Goal: Information Seeking & Learning: Learn about a topic

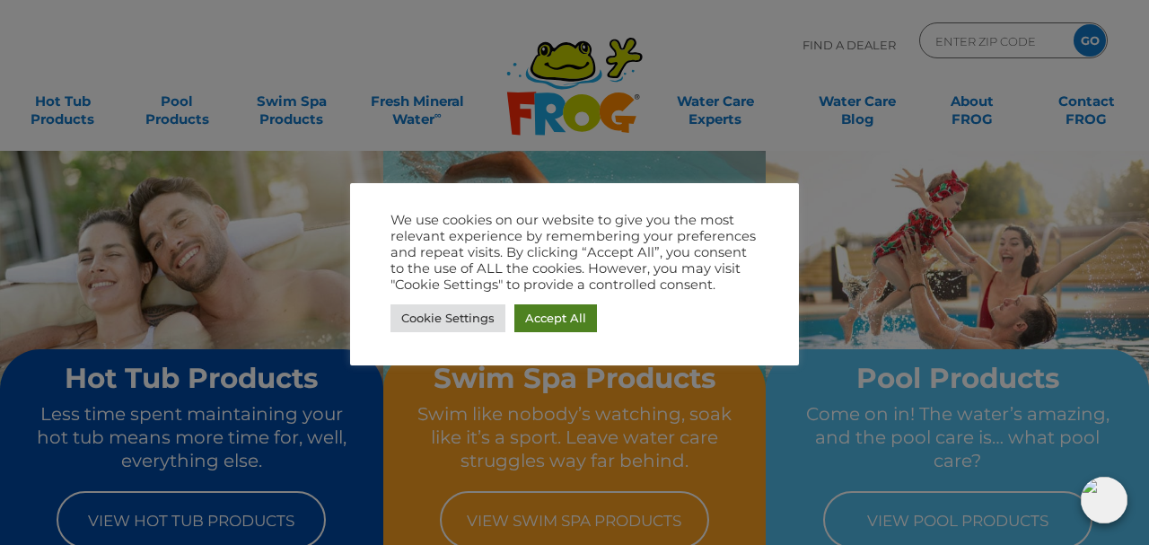
click at [571, 316] on link "Accept All" at bounding box center [556, 318] width 83 height 28
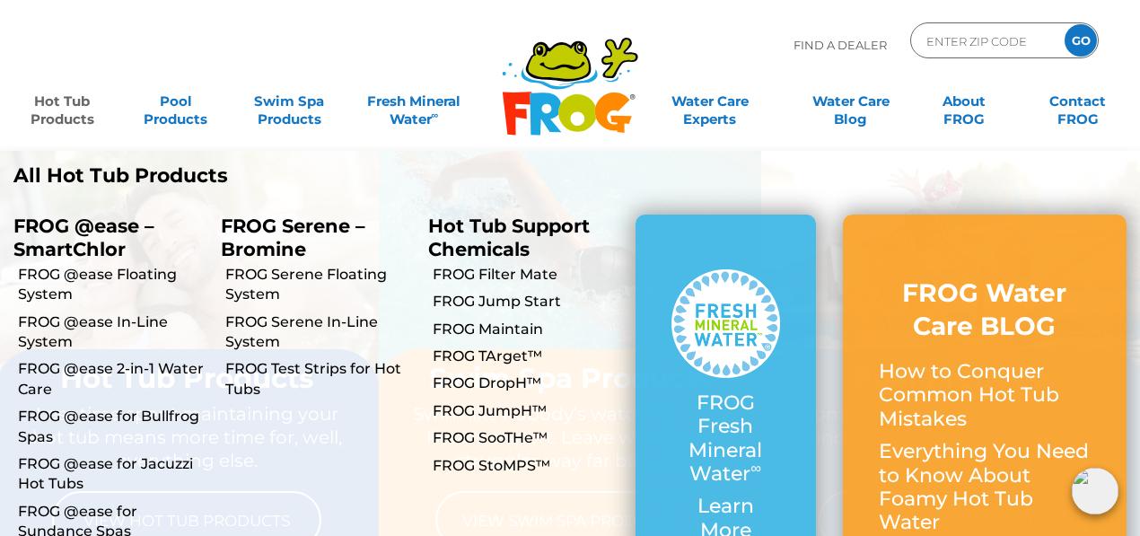
click at [74, 110] on link "Hot Tub Products" at bounding box center [62, 102] width 88 height 36
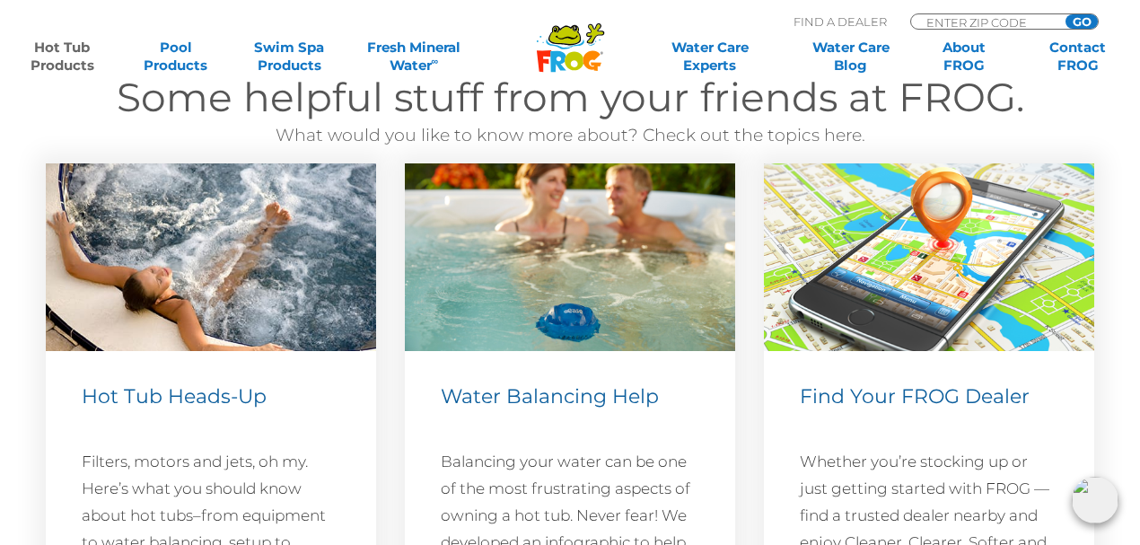
scroll to position [5251, 0]
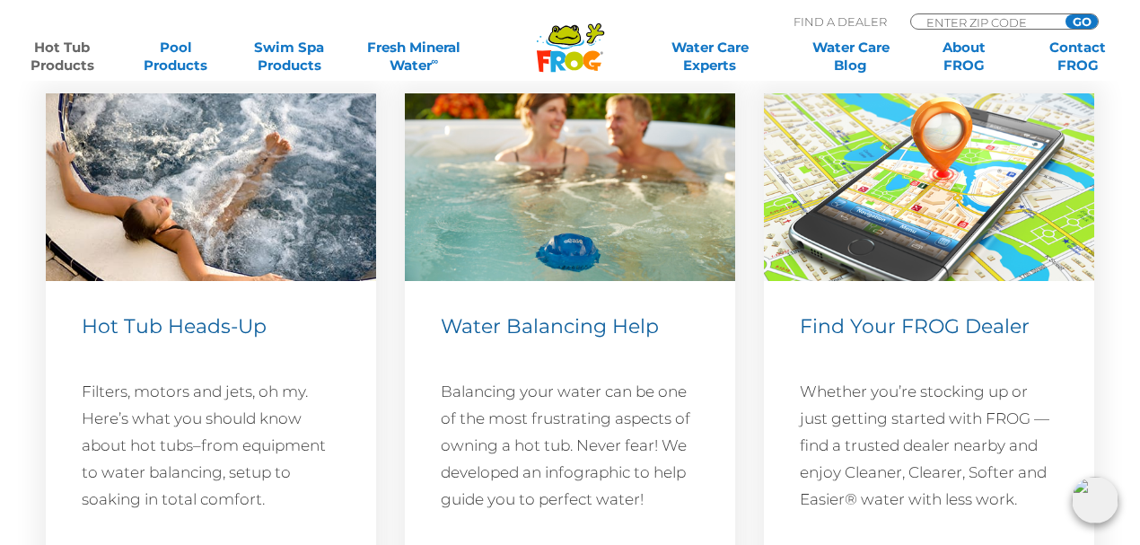
click at [920, 330] on span "Find Your FROG Dealer" at bounding box center [915, 326] width 230 height 24
click at [906, 226] on img at bounding box center [929, 187] width 330 height 188
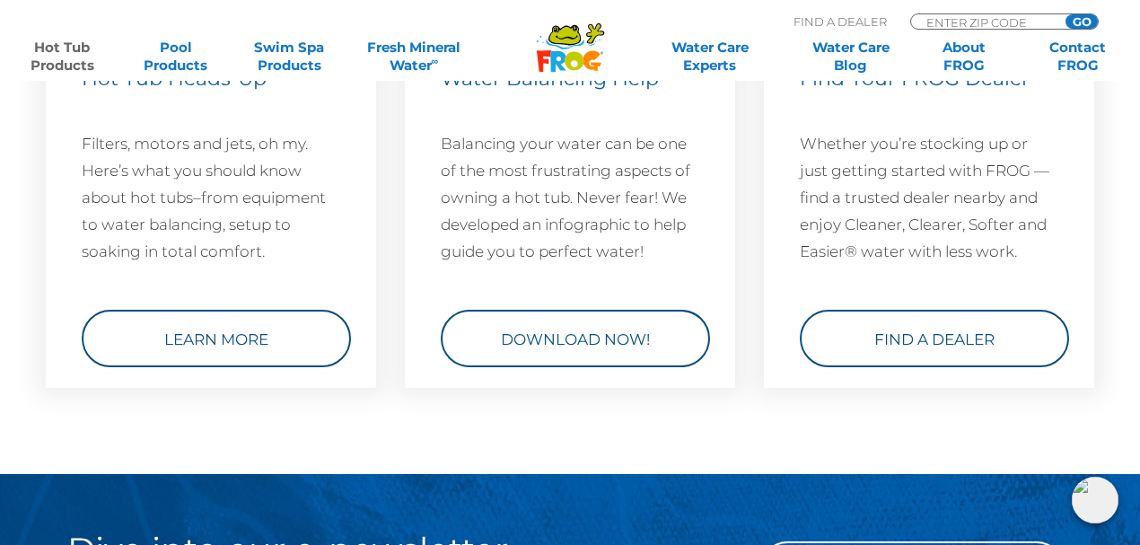
scroll to position [5530, 0]
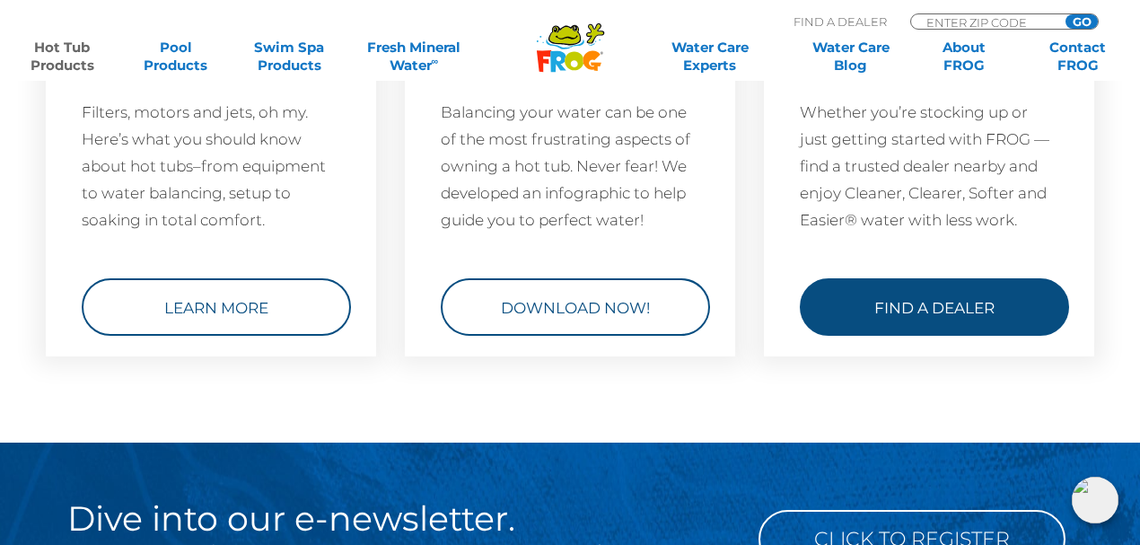
click at [962, 304] on link "Find a Dealer" at bounding box center [934, 306] width 269 height 57
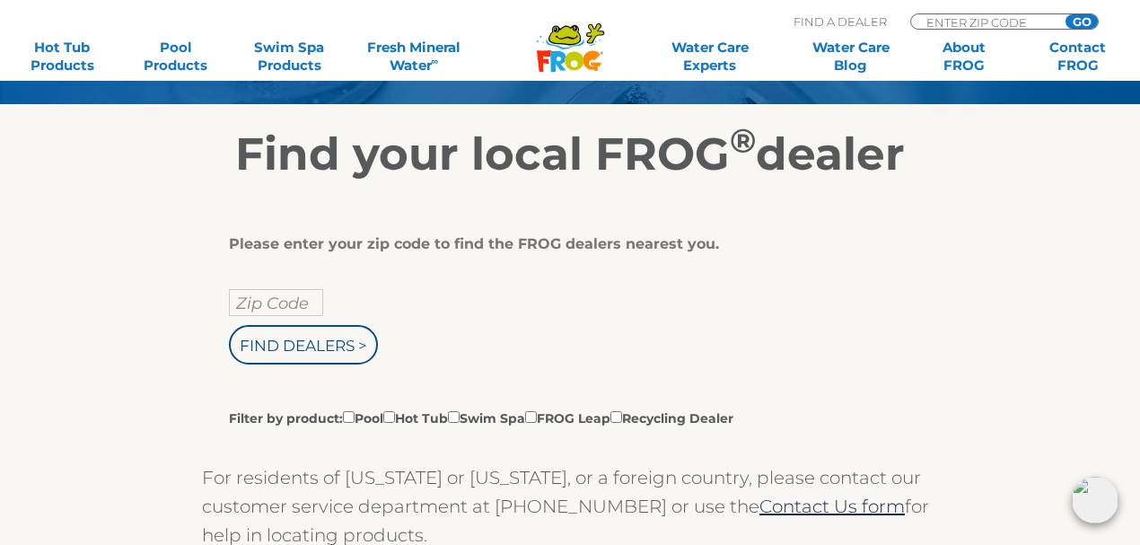
scroll to position [263, 0]
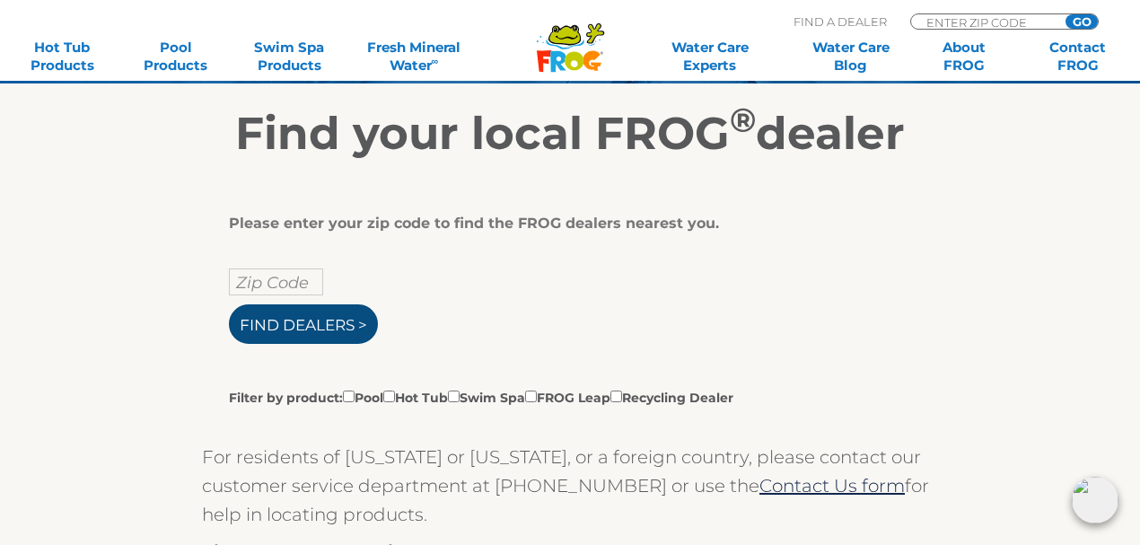
click at [345, 320] on input "Find Dealers >" at bounding box center [303, 324] width 149 height 40
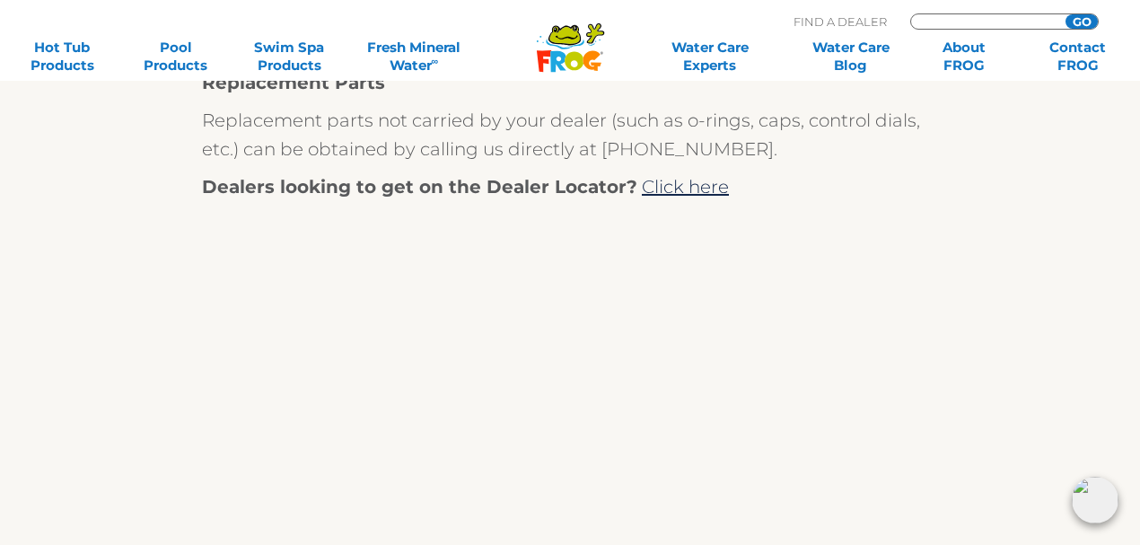
scroll to position [935, 0]
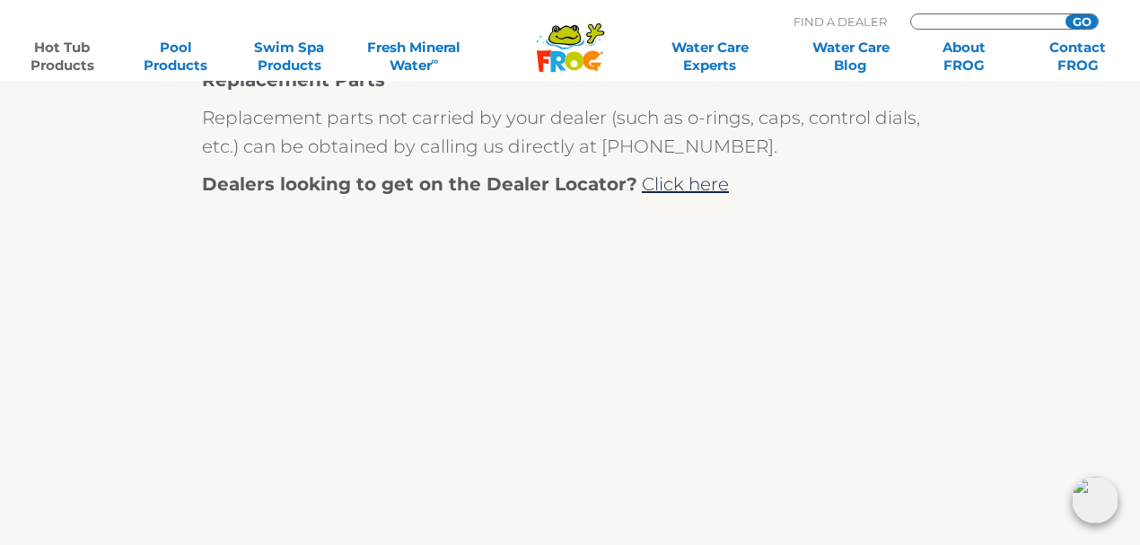
type input "ENTER ZIP CODE"
click at [65, 50] on link "Hot Tub Products" at bounding box center [62, 57] width 88 height 36
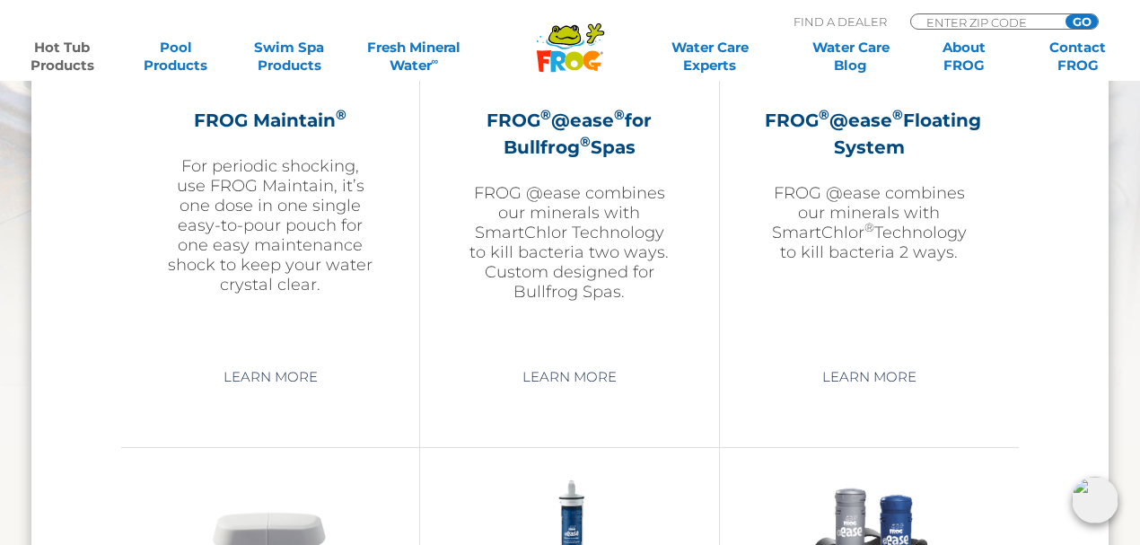
scroll to position [2227, 0]
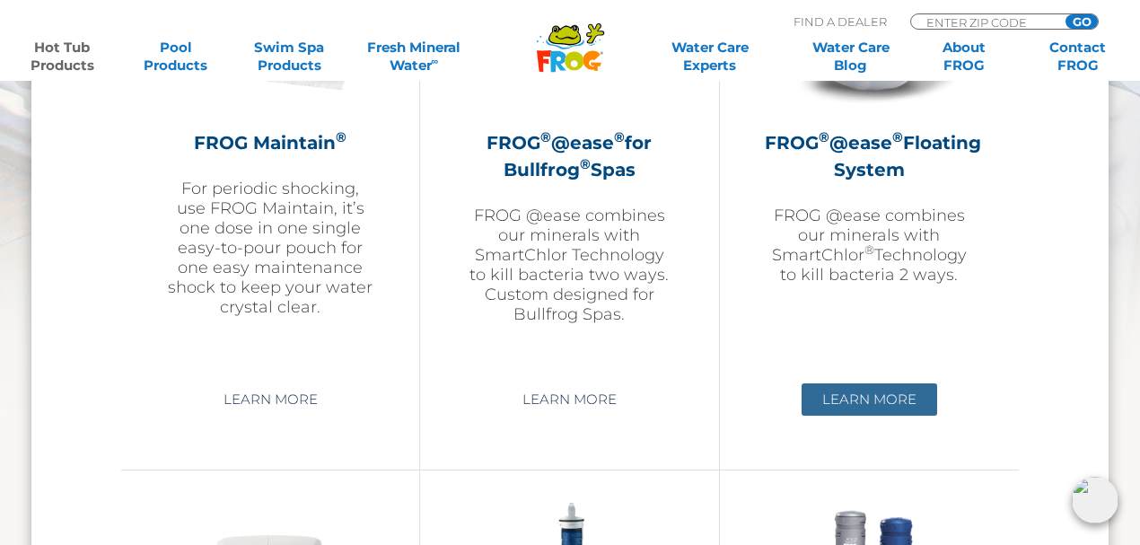
click at [875, 400] on link "Learn More" at bounding box center [870, 399] width 136 height 32
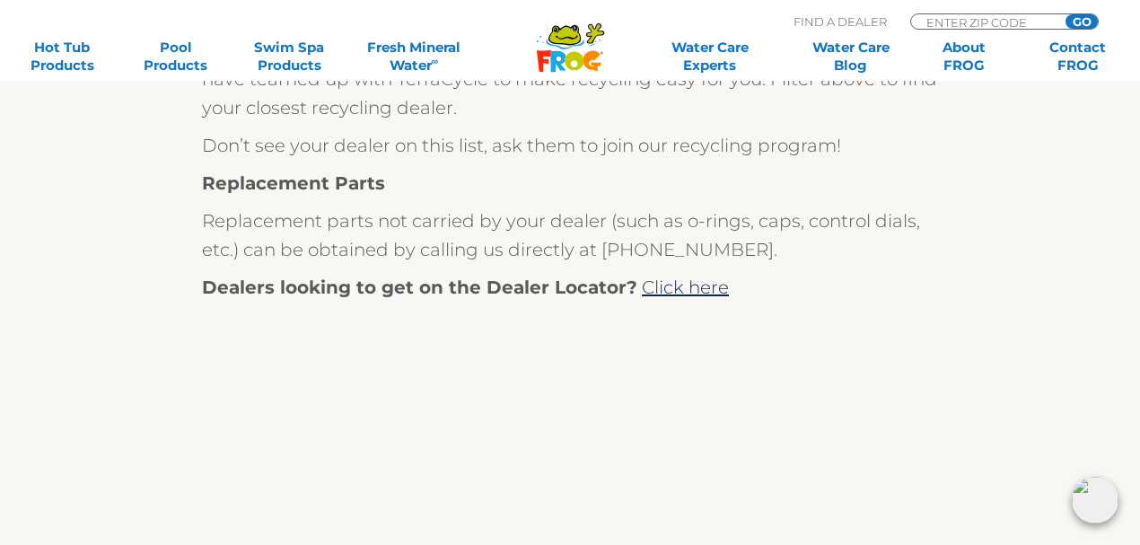
scroll to position [829, 0]
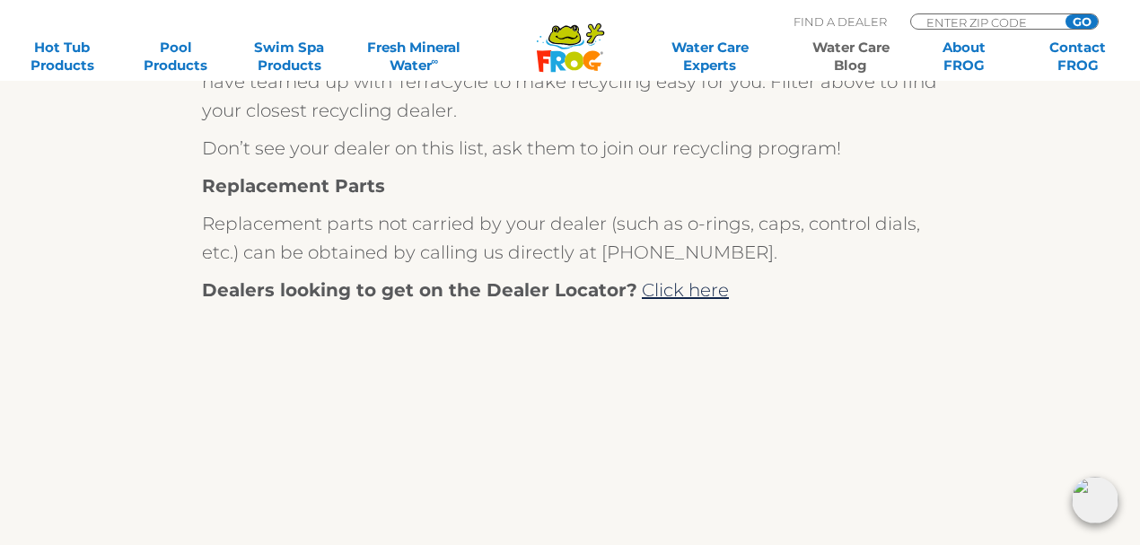
click at [848, 59] on link "Water Care Blog" at bounding box center [851, 57] width 88 height 36
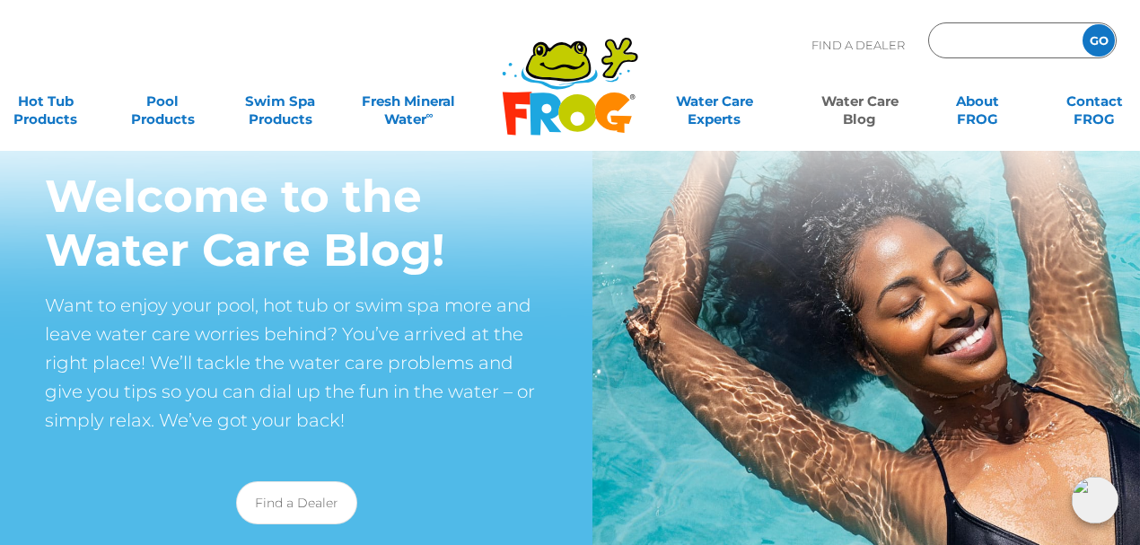
click at [955, 39] on input "Zip Code Form" at bounding box center [1003, 41] width 121 height 26
type input "32446"
click at [1107, 43] on input "GO" at bounding box center [1099, 40] width 32 height 32
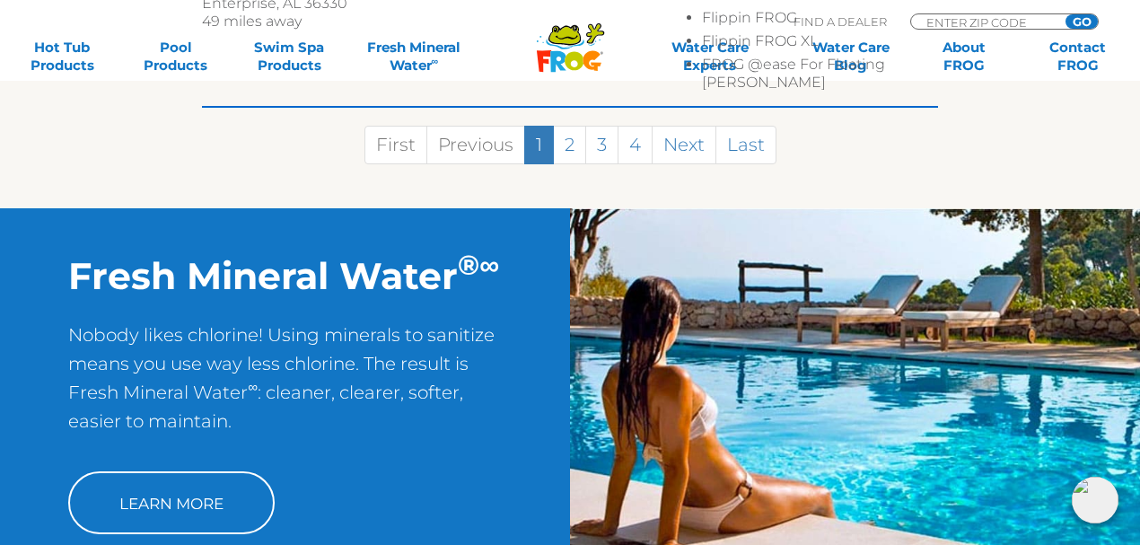
scroll to position [1460, 0]
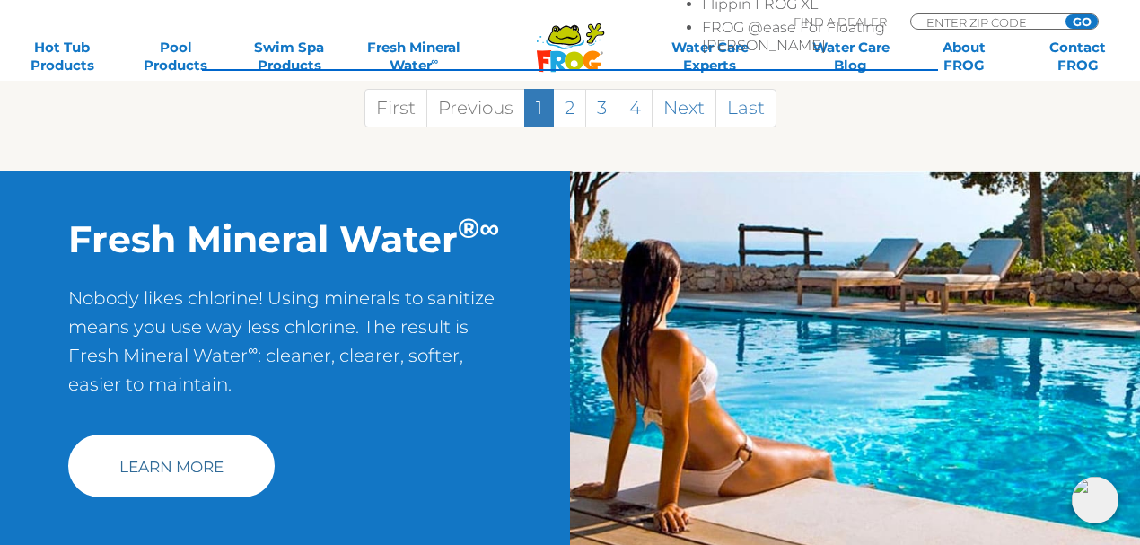
click at [197, 435] on link "Learn More" at bounding box center [171, 466] width 207 height 63
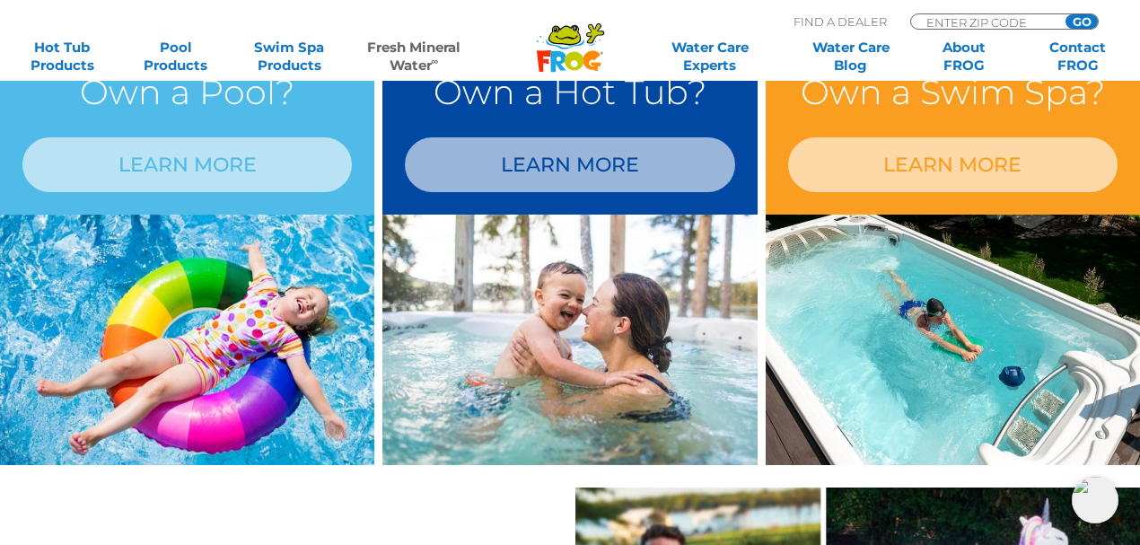
scroll to position [1479, 0]
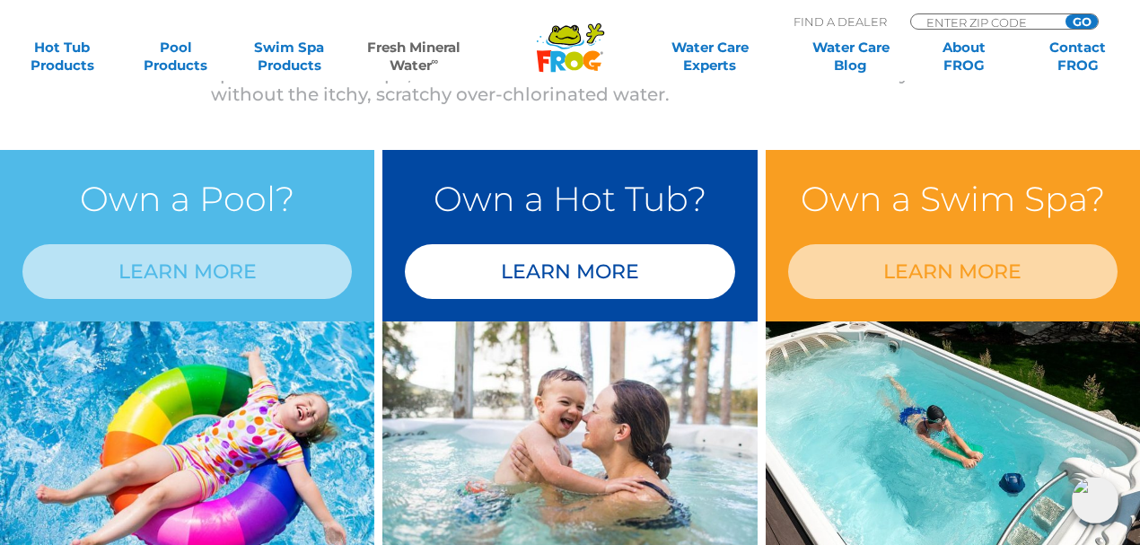
click at [618, 268] on link "LEARN MORE" at bounding box center [570, 271] width 330 height 55
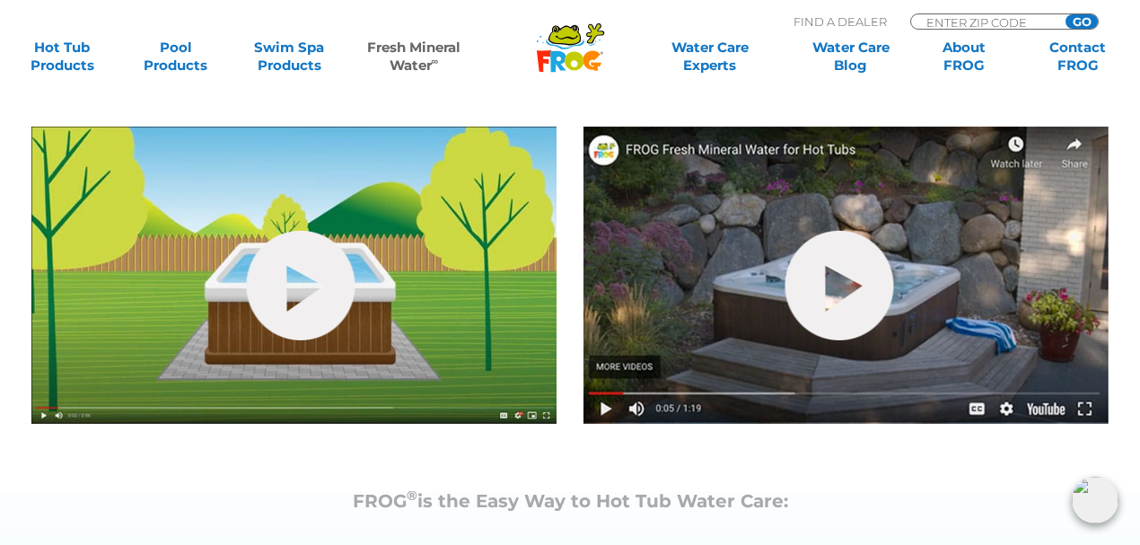
scroll to position [647, 0]
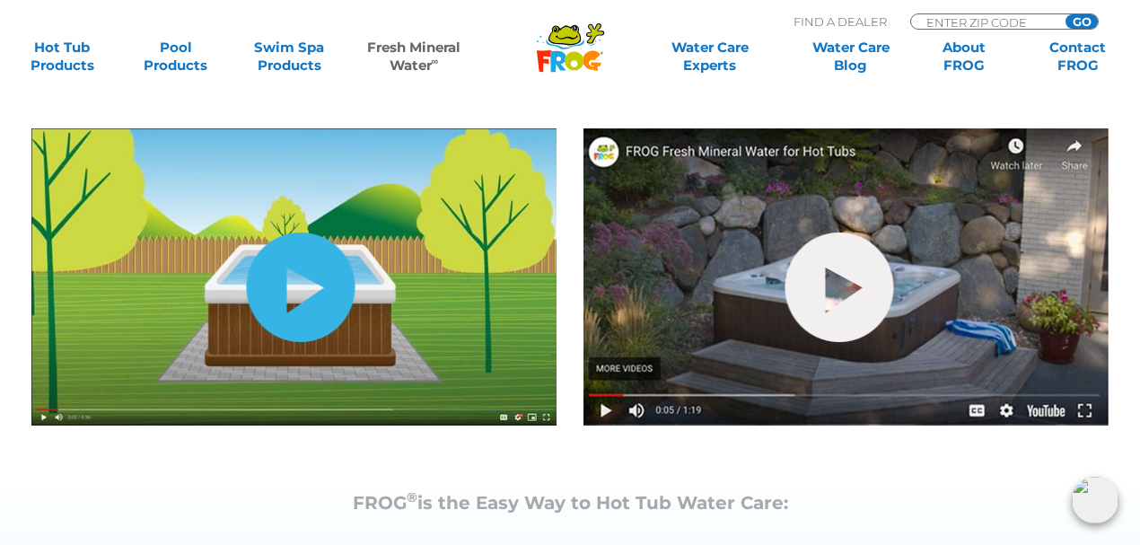
click at [300, 294] on link "hide-me" at bounding box center [301, 288] width 109 height 110
